Goal: Navigation & Orientation: Find specific page/section

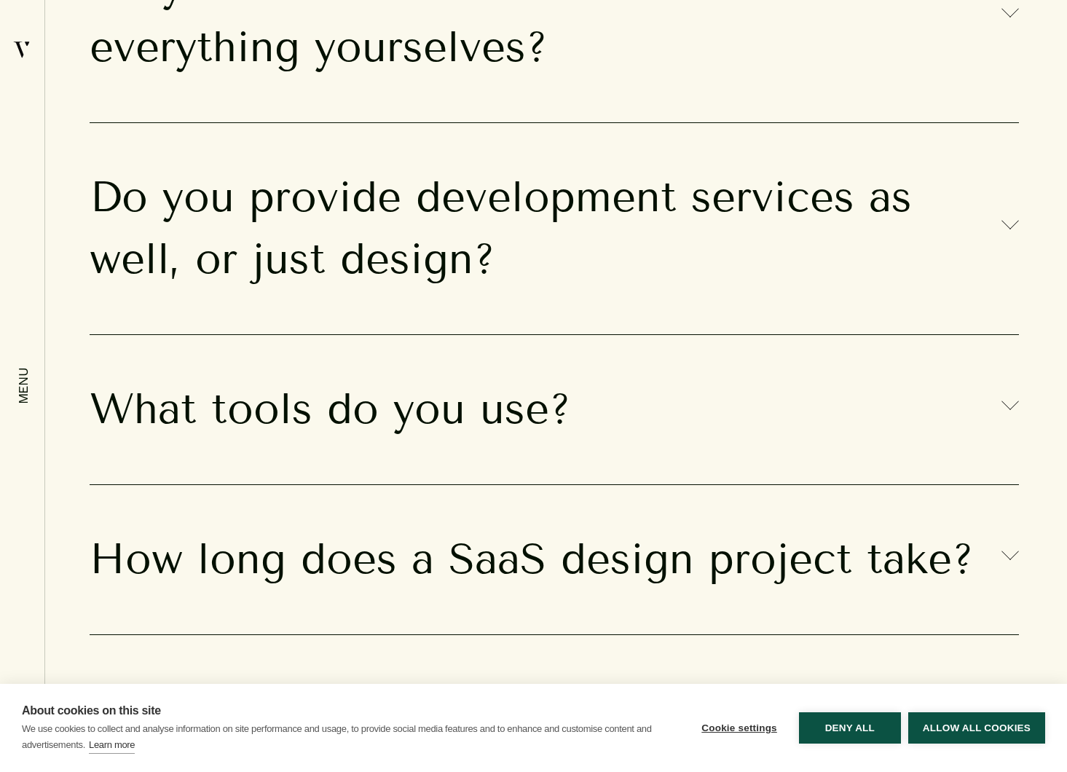
scroll to position [12151, 0]
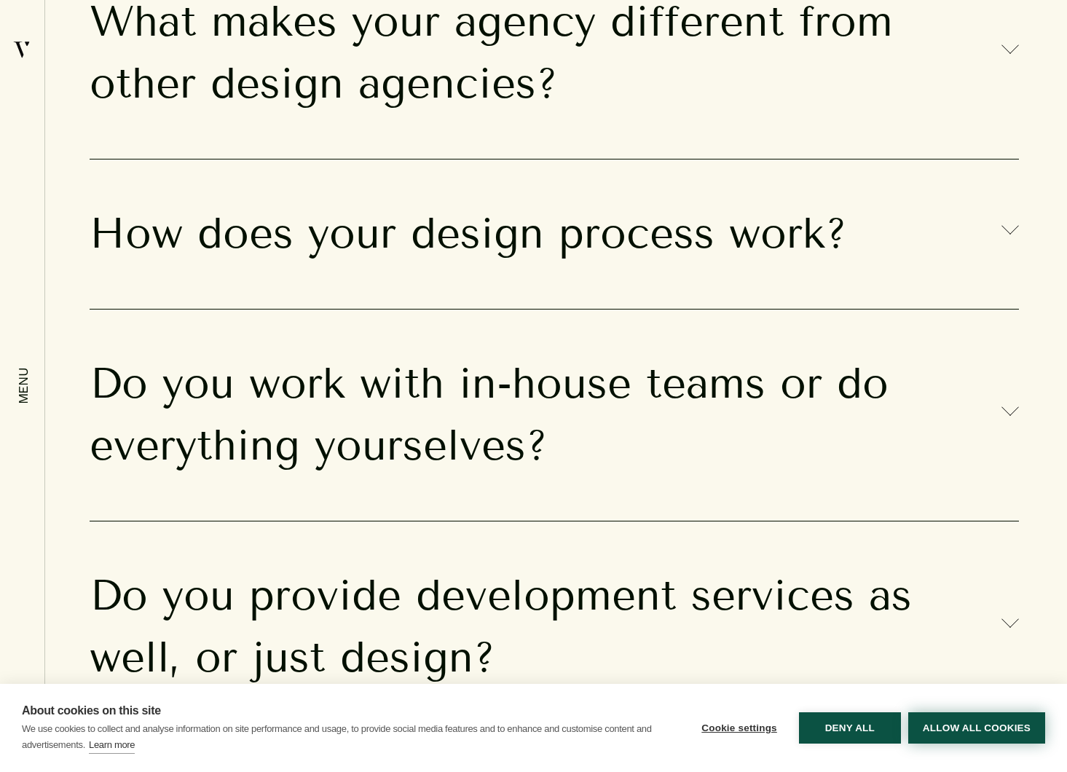
click at [967, 731] on button "Allow all cookies" at bounding box center [976, 727] width 137 height 31
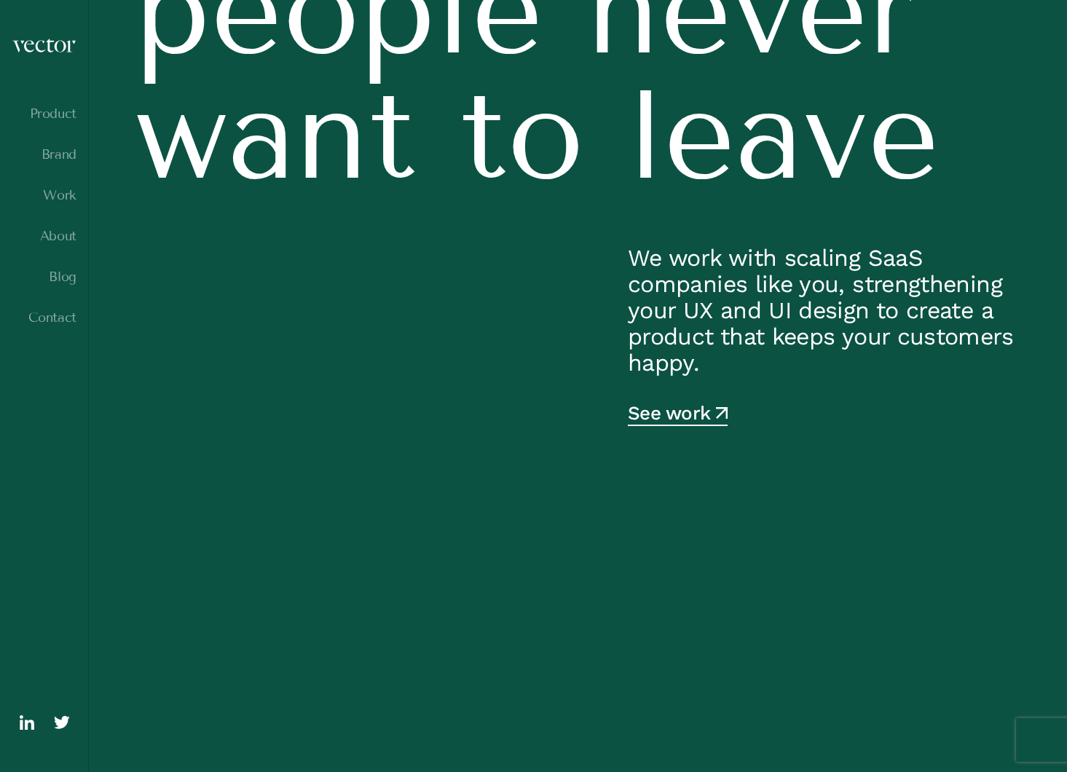
scroll to position [0, 0]
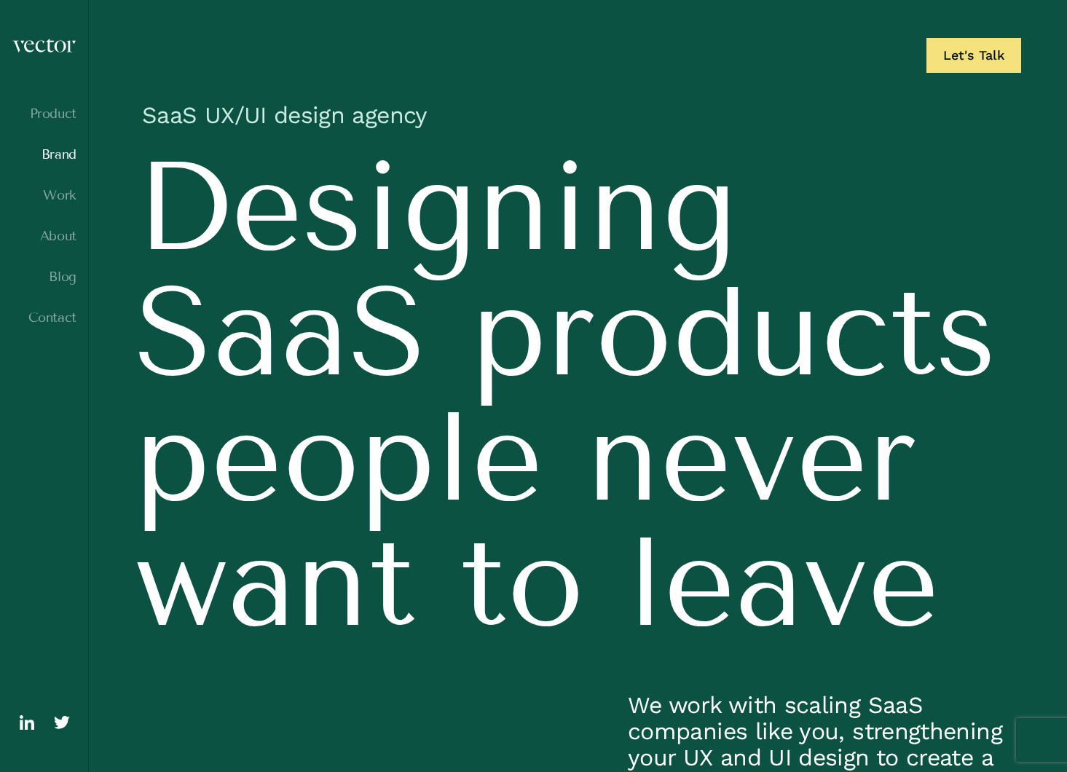
click at [58, 149] on link "Brand" at bounding box center [44, 154] width 65 height 15
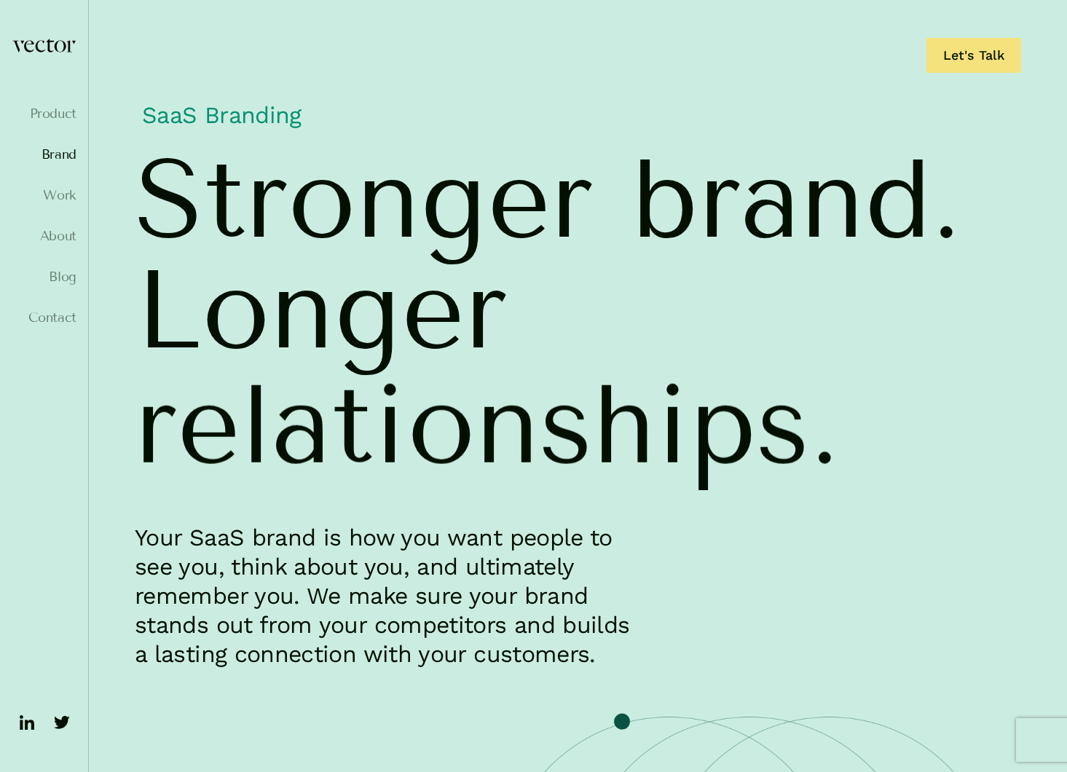
click at [64, 203] on ul "Product Brand Work About Blog Contact" at bounding box center [44, 228] width 65 height 245
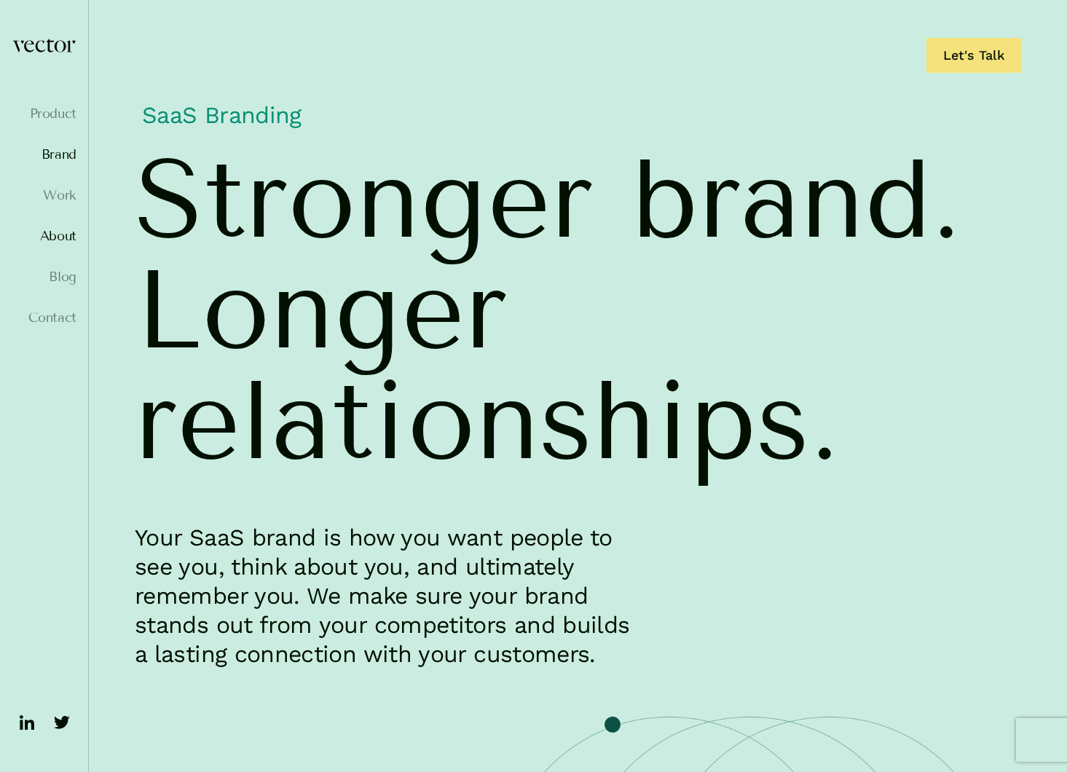
click at [66, 233] on link "About" at bounding box center [44, 236] width 65 height 15
